Goal: Find specific page/section: Find specific page/section

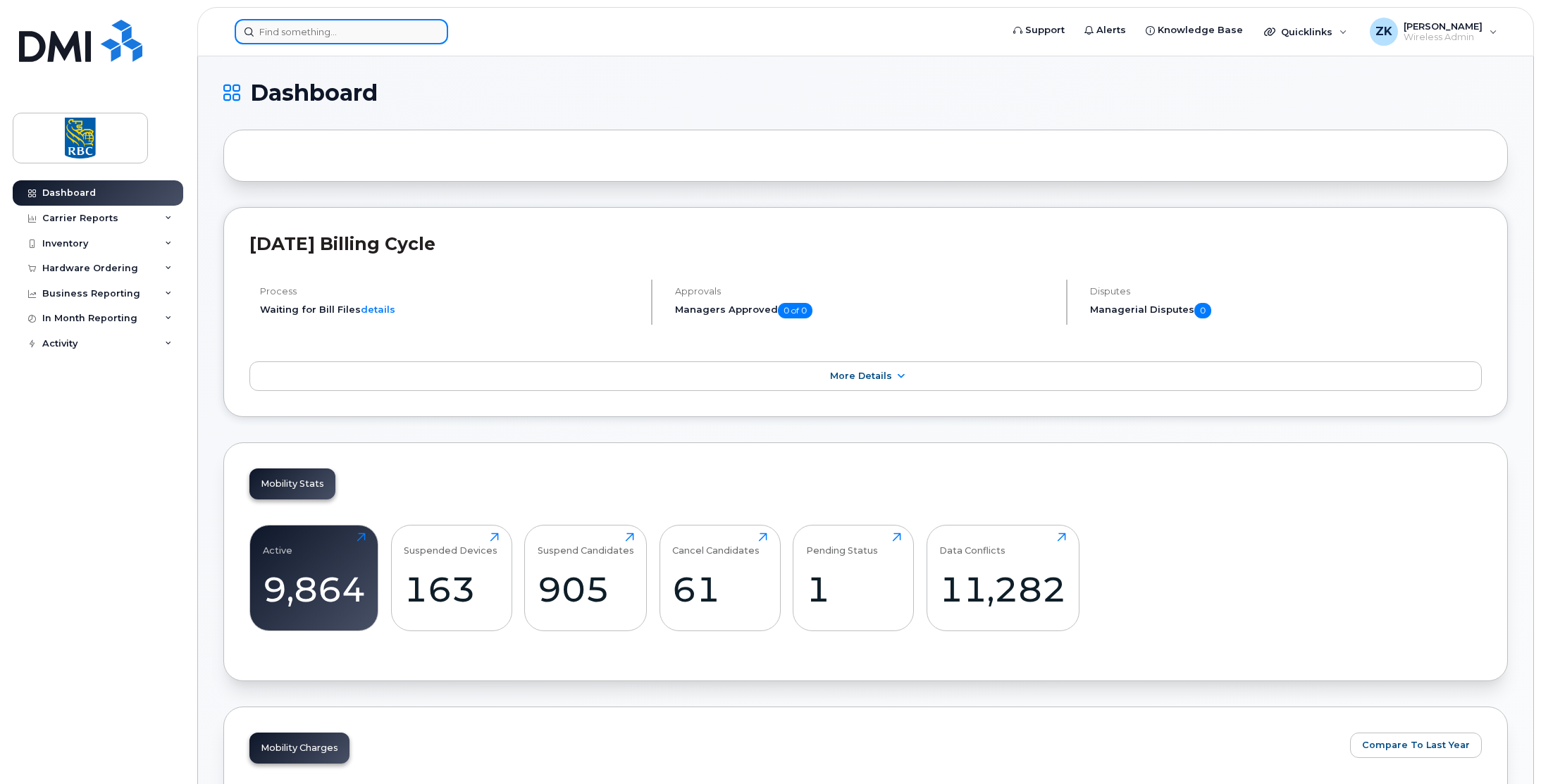
click at [301, 29] on input at bounding box center [341, 32] width 213 height 26
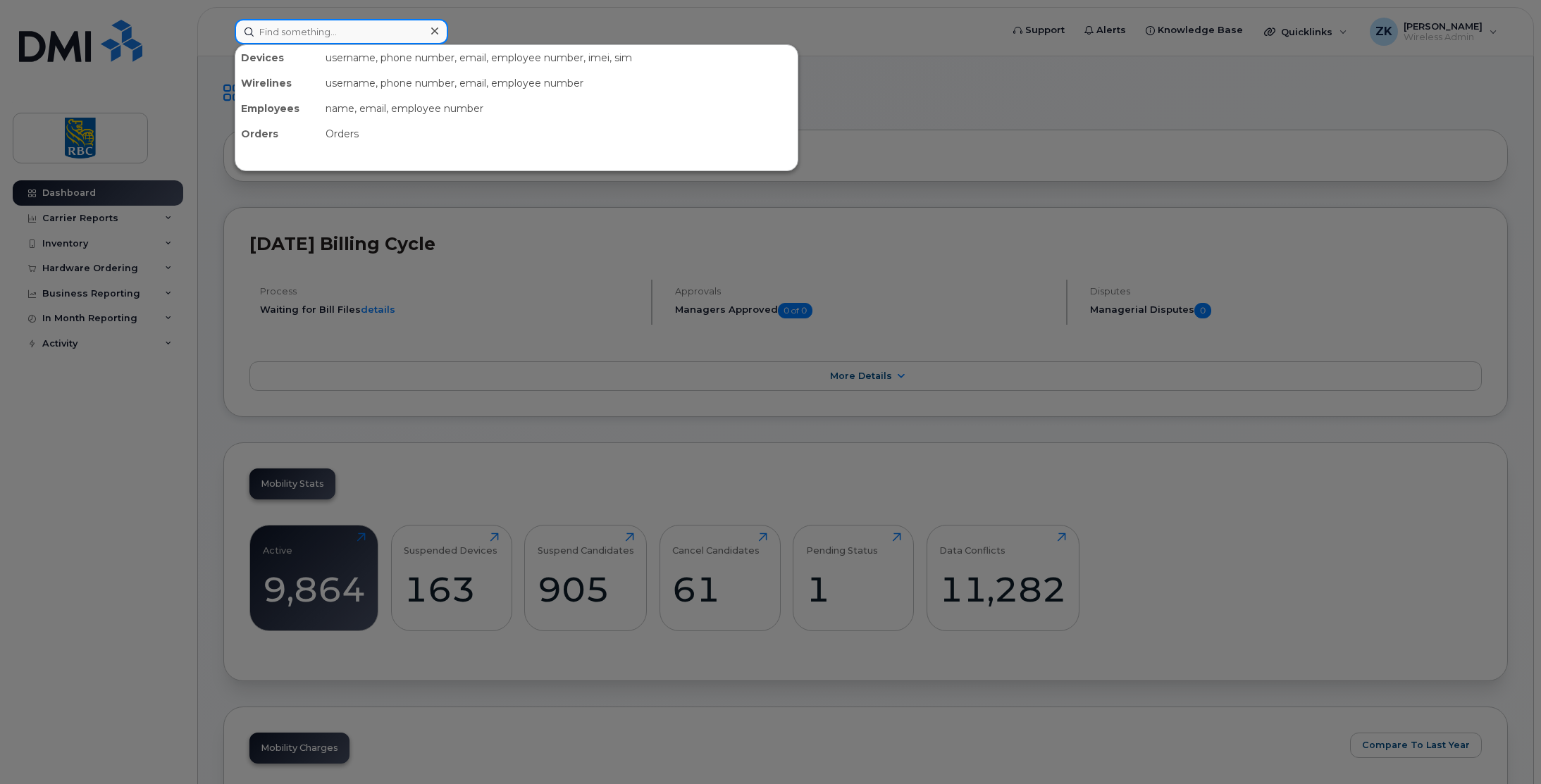
paste input "2043906017"
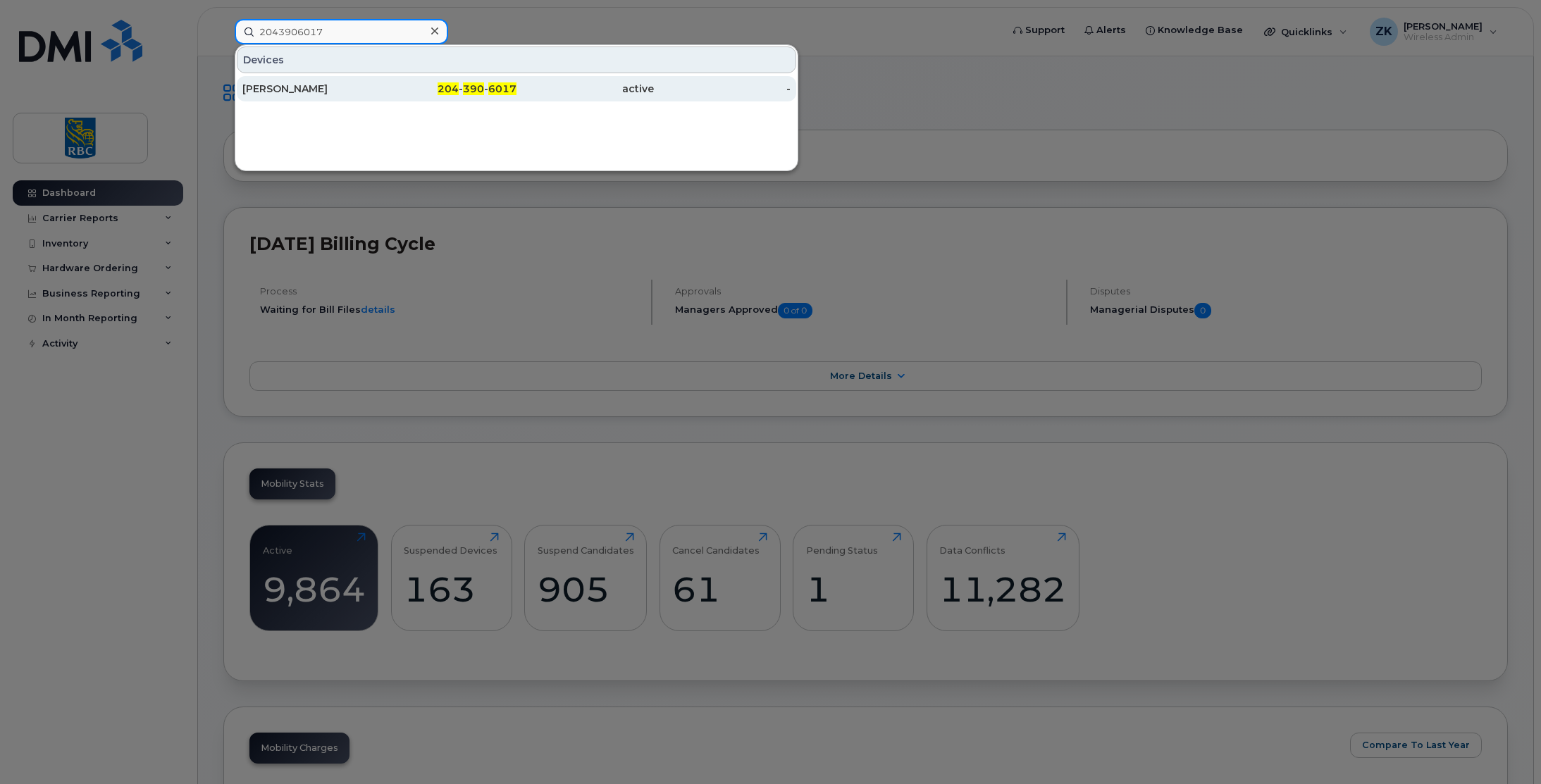
type input "2043906017"
click at [333, 82] on div "Dwayne Doroshuk" at bounding box center [311, 89] width 137 height 26
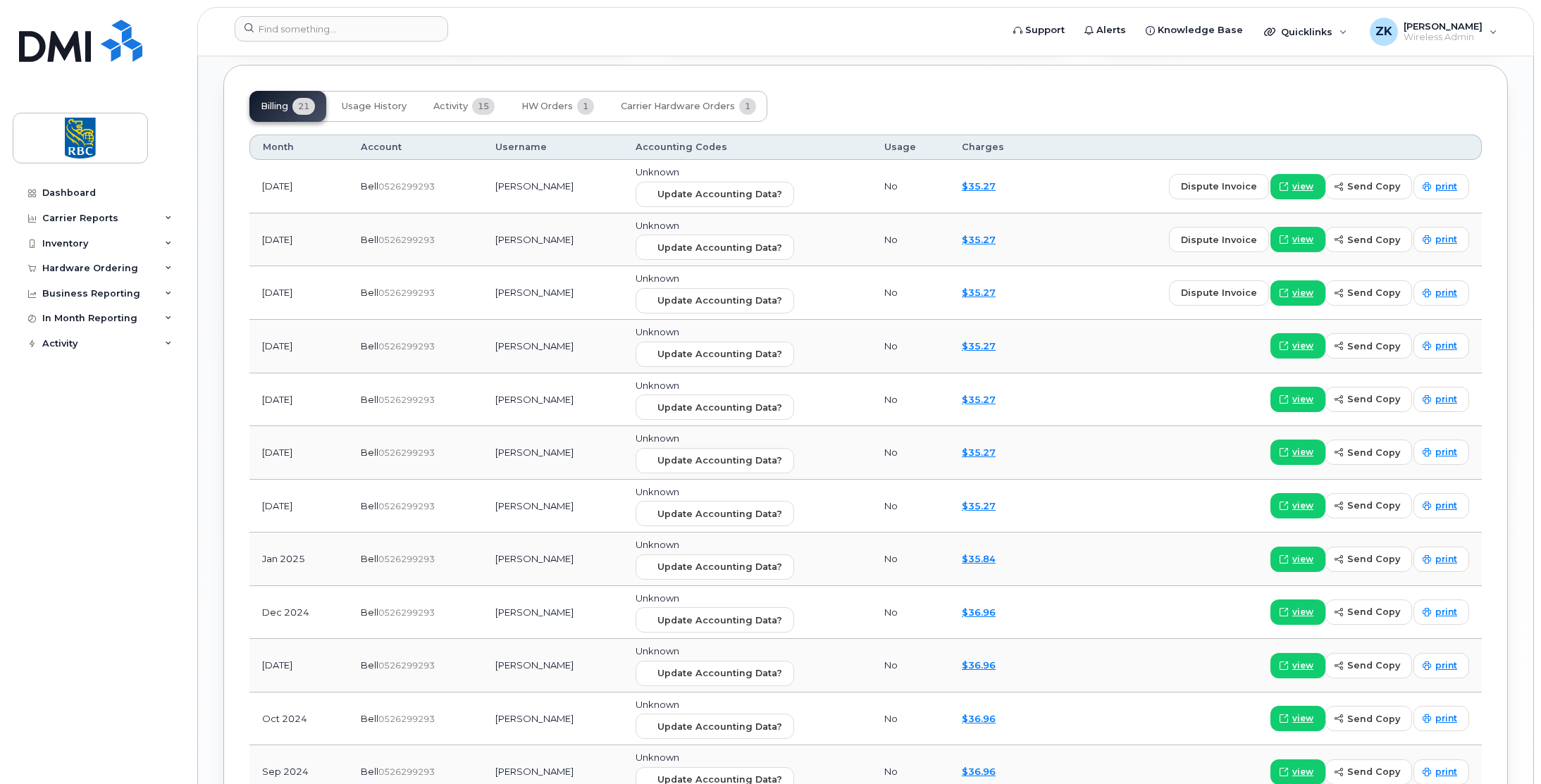
scroll to position [1046, 0]
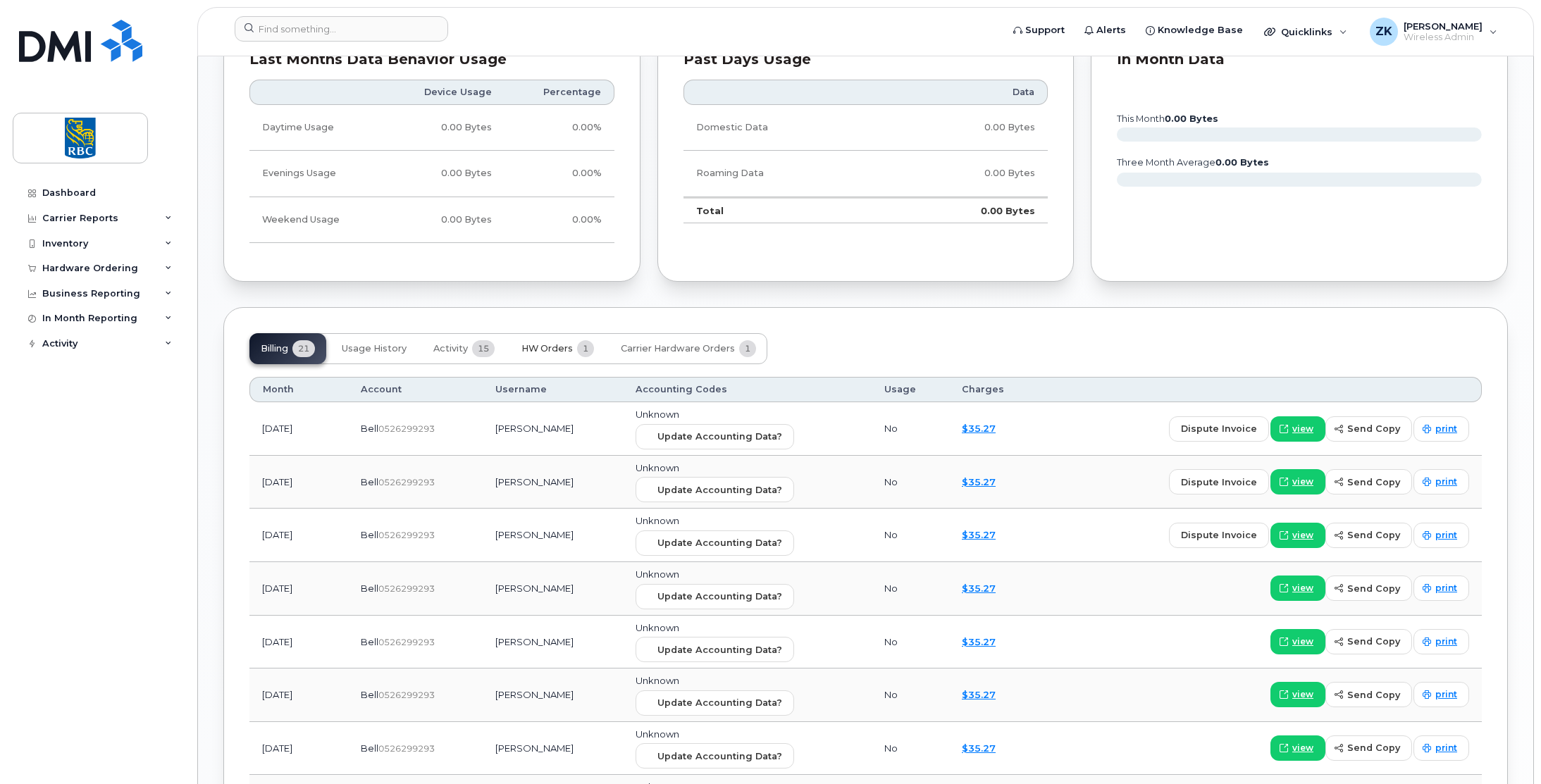
click at [561, 351] on span "HW Orders" at bounding box center [547, 349] width 51 height 11
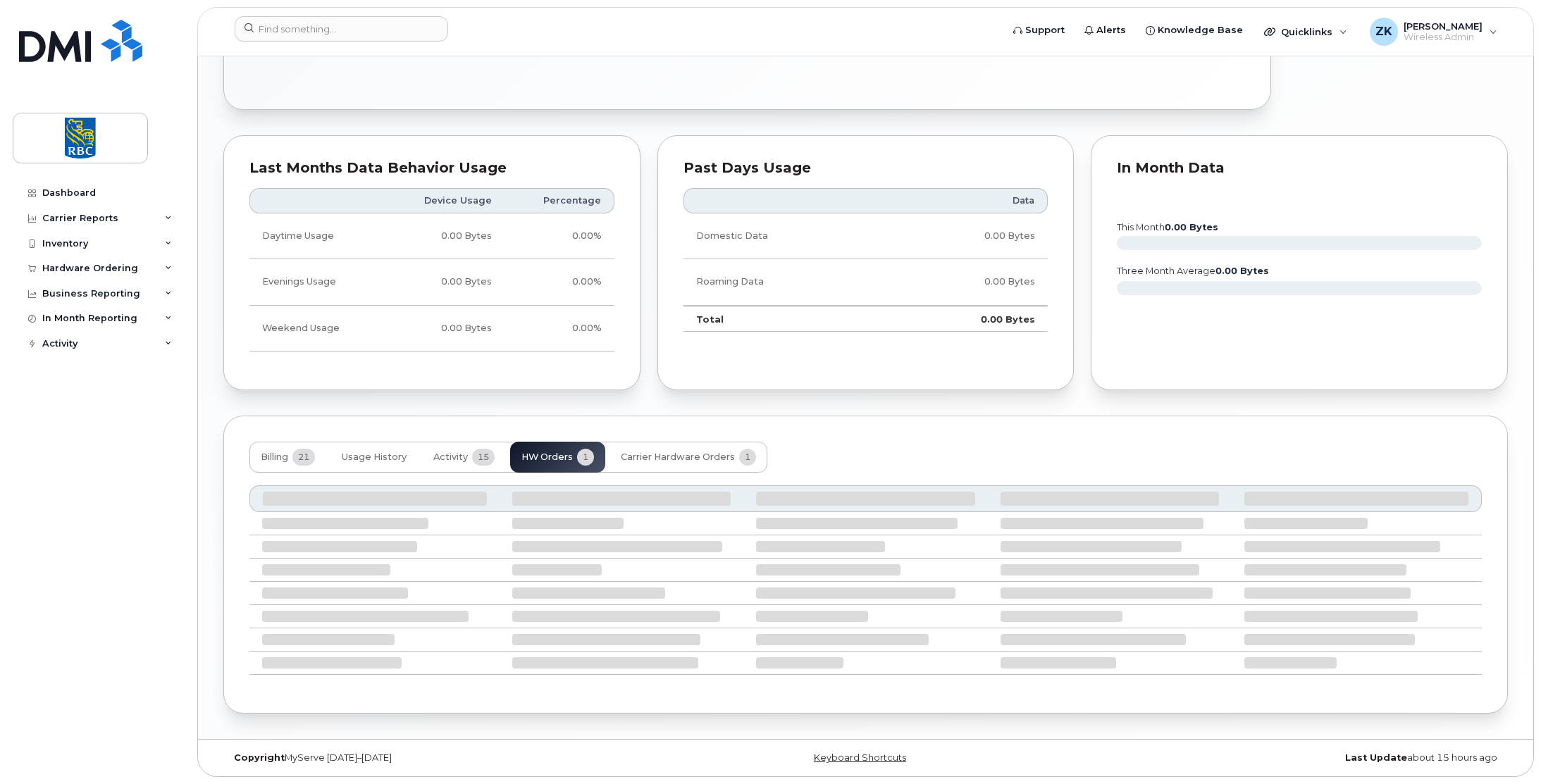
scroll to position [853, 0]
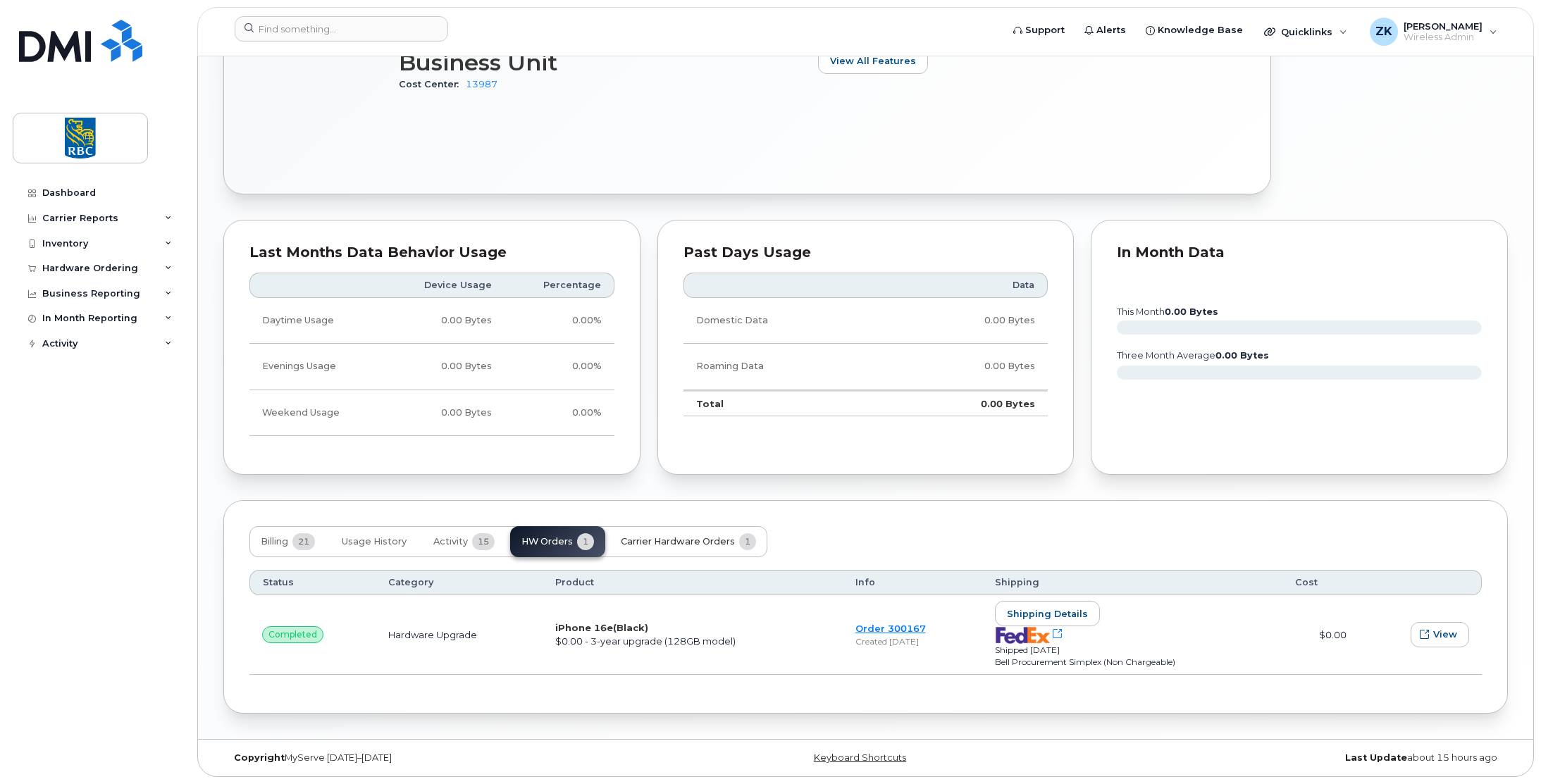
click at [679, 534] on button "Carrier Hardware Orders 1" at bounding box center [689, 542] width 158 height 31
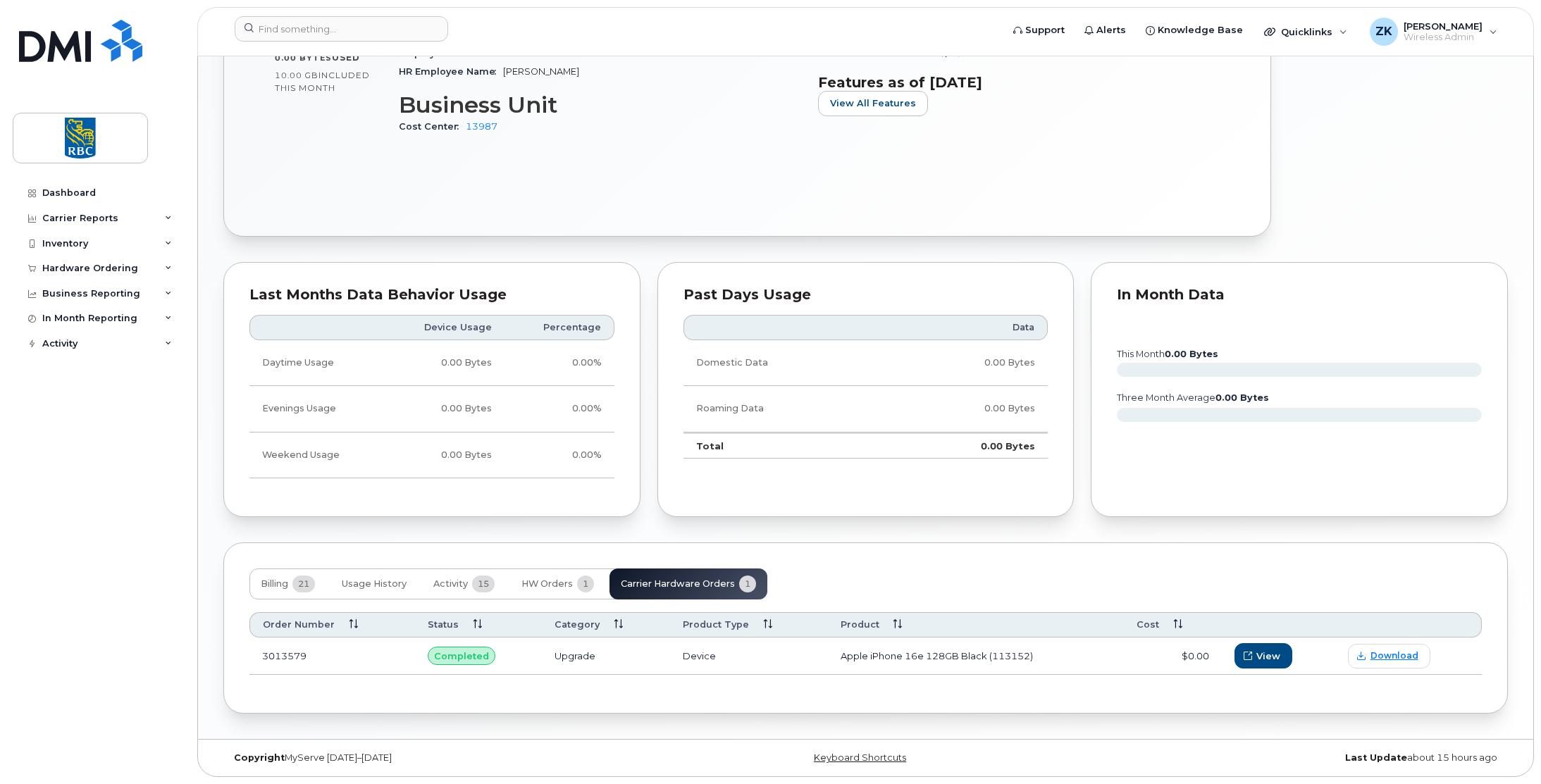
scroll to position [810, 0]
click at [82, 507] on div "Dashboard Carrier Reports Monthly Billing Data Daily Data Pooling Data Behavior…" at bounding box center [100, 472] width 174 height 583
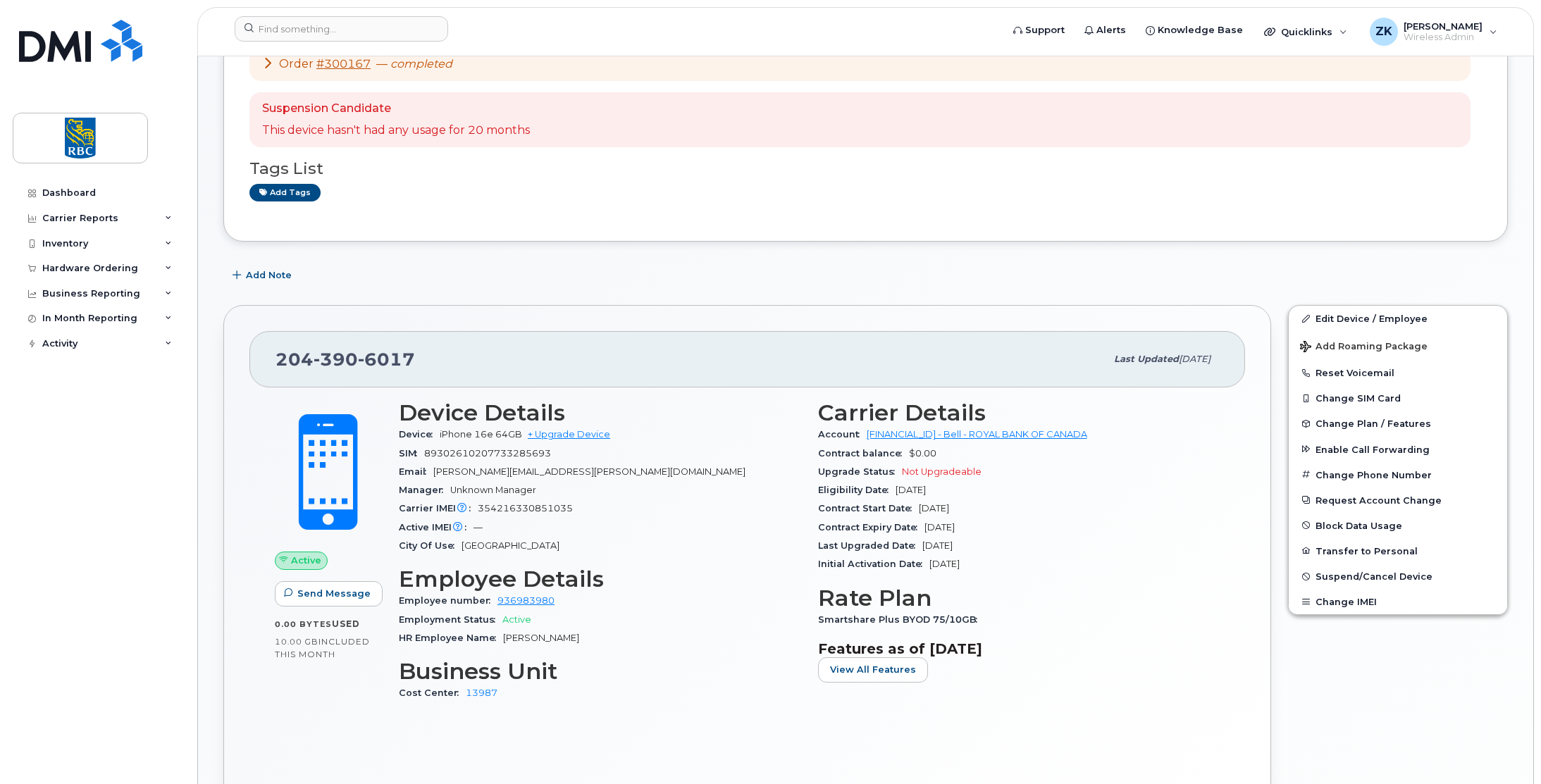
scroll to position [282, 0]
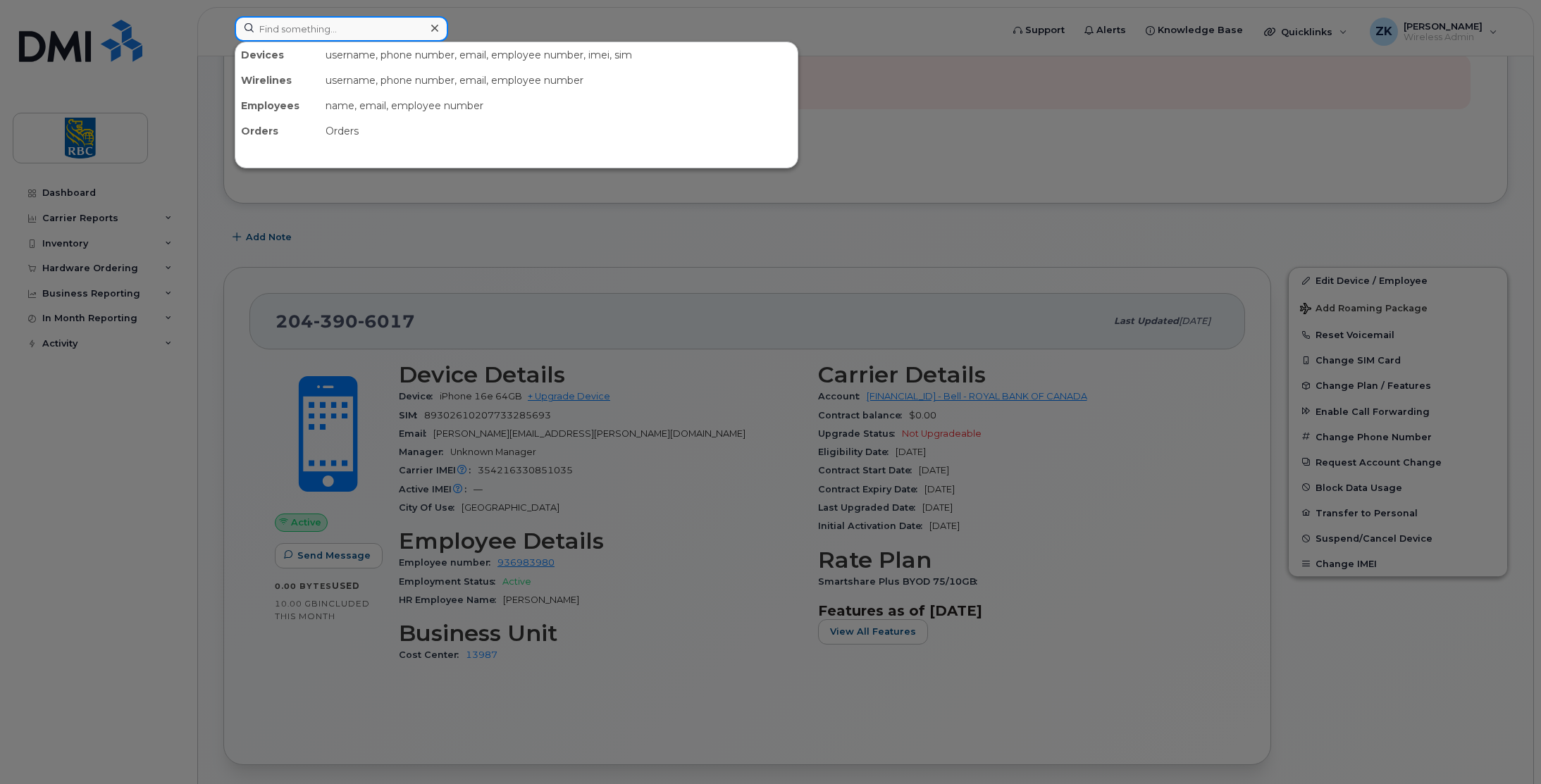
click at [298, 29] on input at bounding box center [341, 29] width 213 height 26
paste input "2049052649"
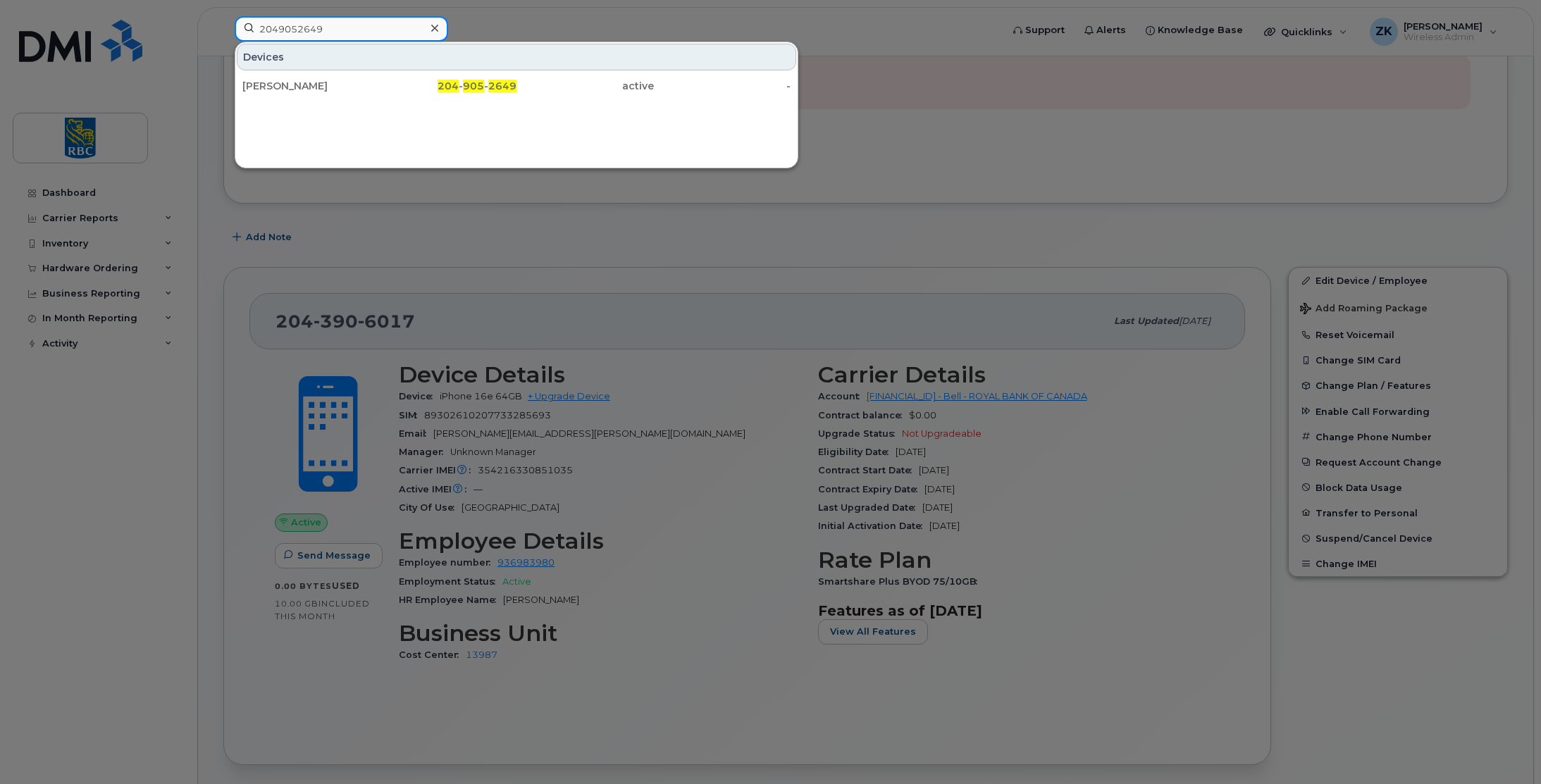
type input "2049052649"
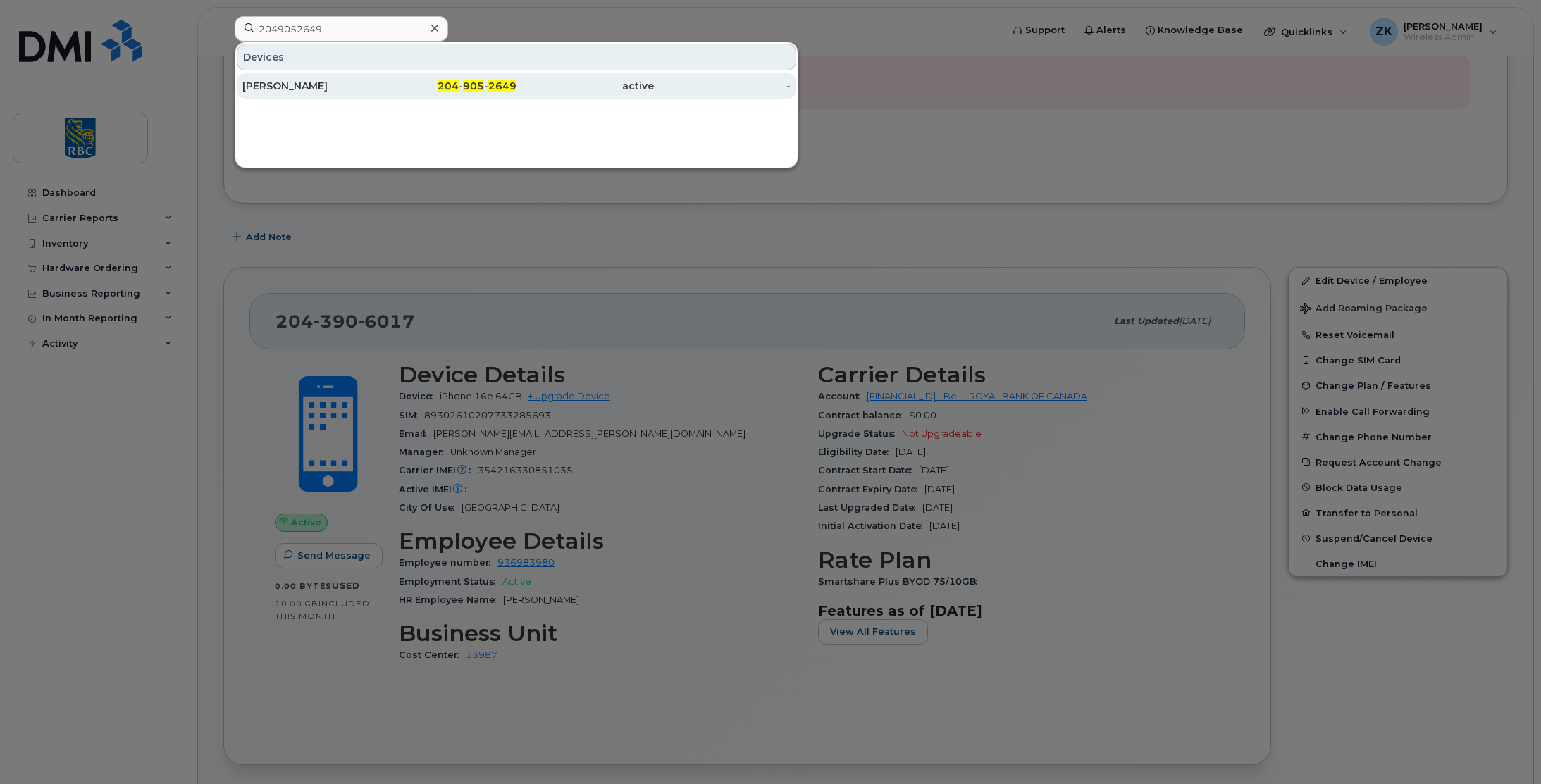
click at [299, 84] on div "[PERSON_NAME]" at bounding box center [311, 86] width 137 height 14
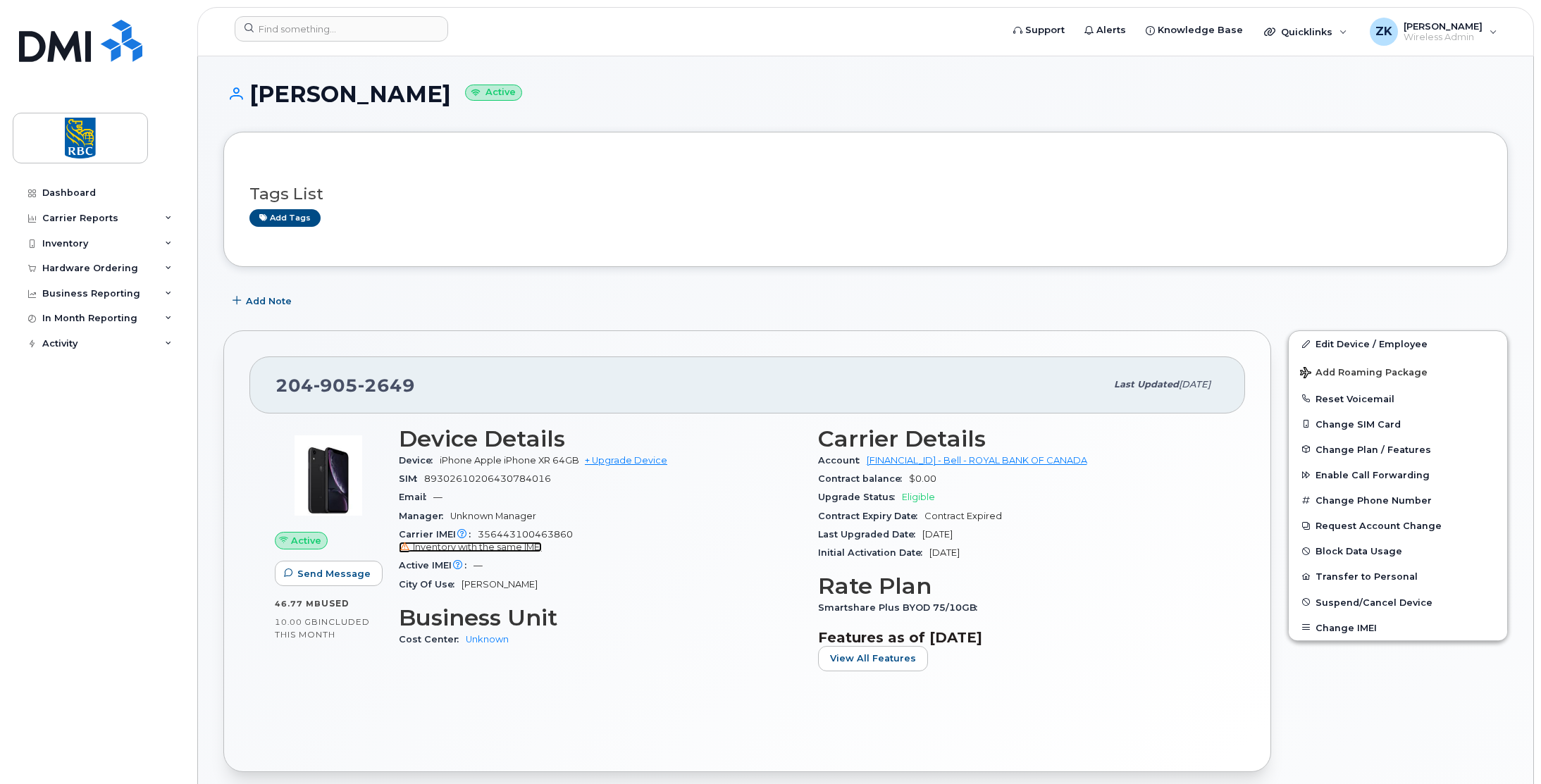
click at [433, 546] on span "Inventory with the same IMEI" at bounding box center [478, 546] width 129 height 10
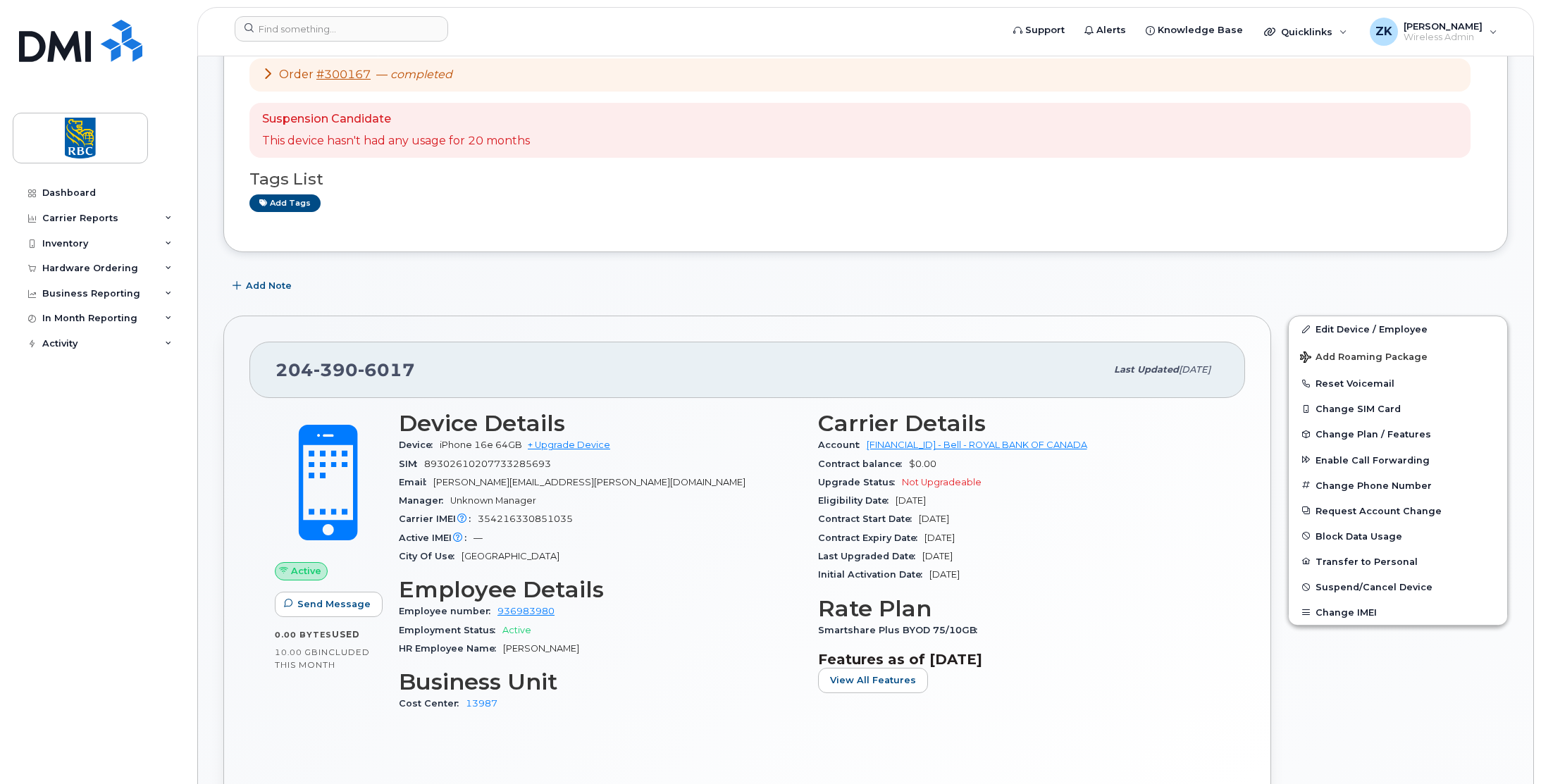
scroll to position [282, 0]
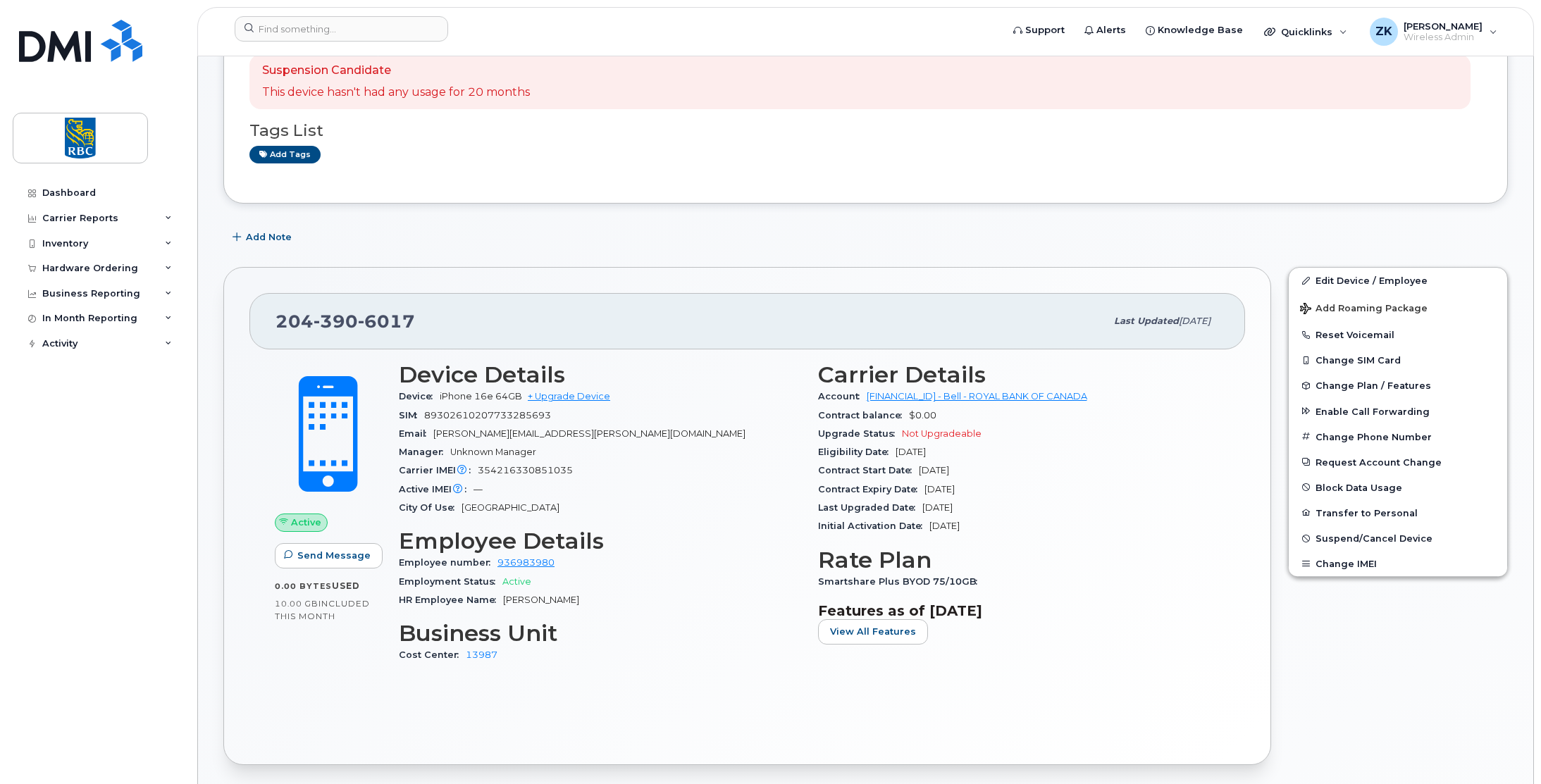
click at [662, 227] on div "Add Note" at bounding box center [865, 238] width 1285 height 26
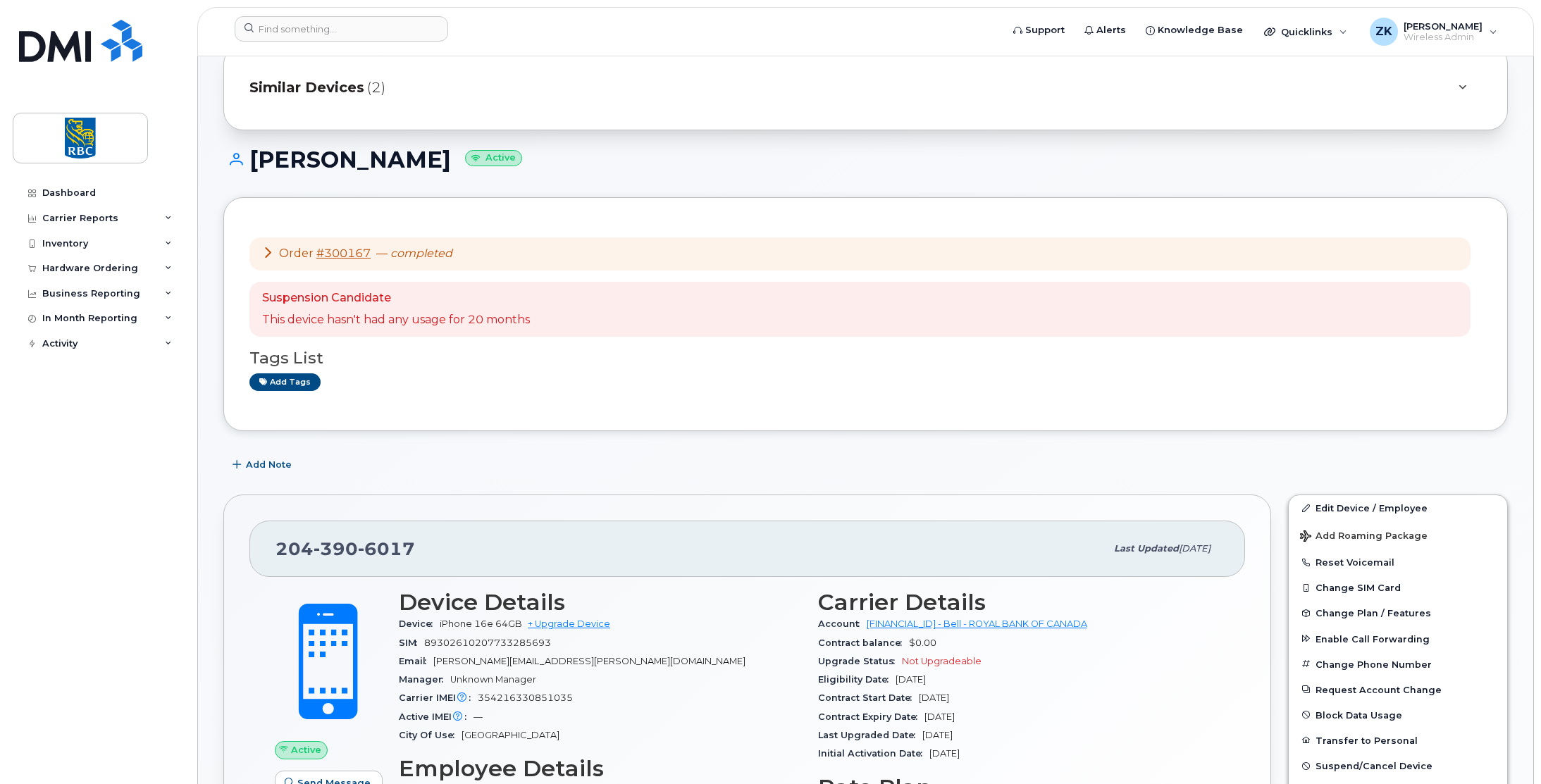
scroll to position [0, 0]
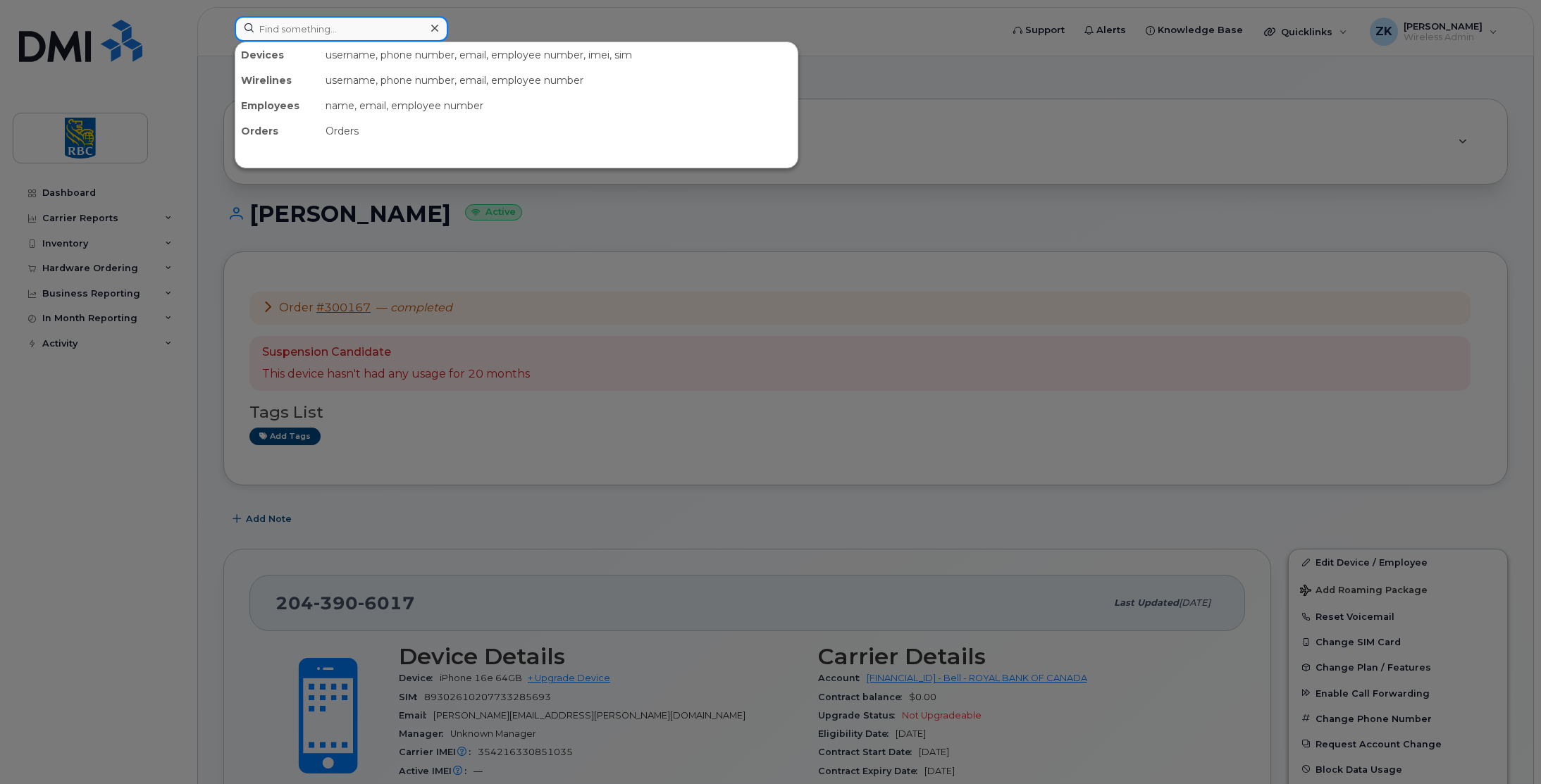
click at [327, 29] on input at bounding box center [341, 29] width 213 height 26
paste input "2049052649"
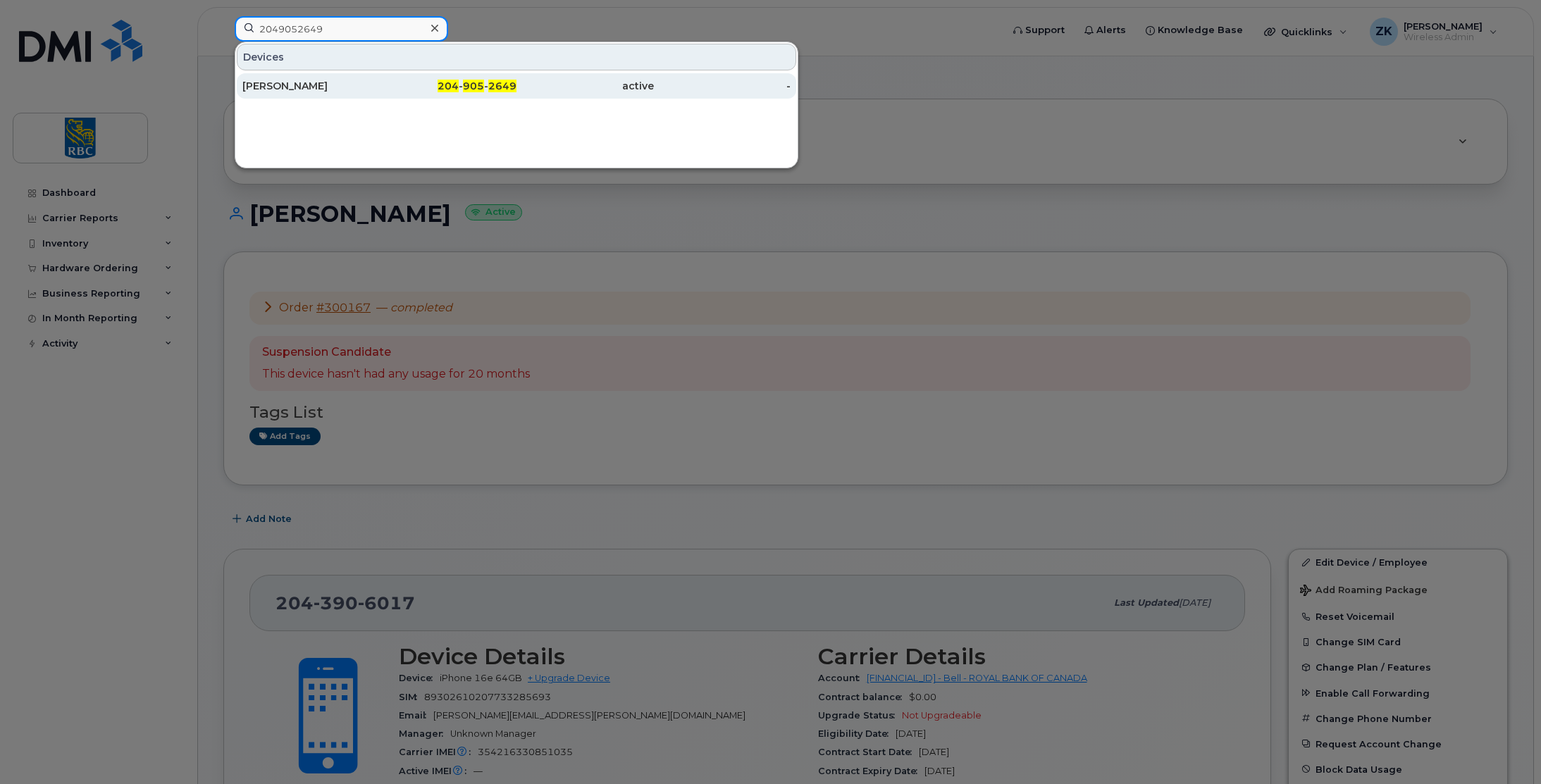
type input "2049052649"
click at [302, 83] on div "[PERSON_NAME]" at bounding box center [311, 86] width 137 height 14
